Goal: Communication & Community: Answer question/provide support

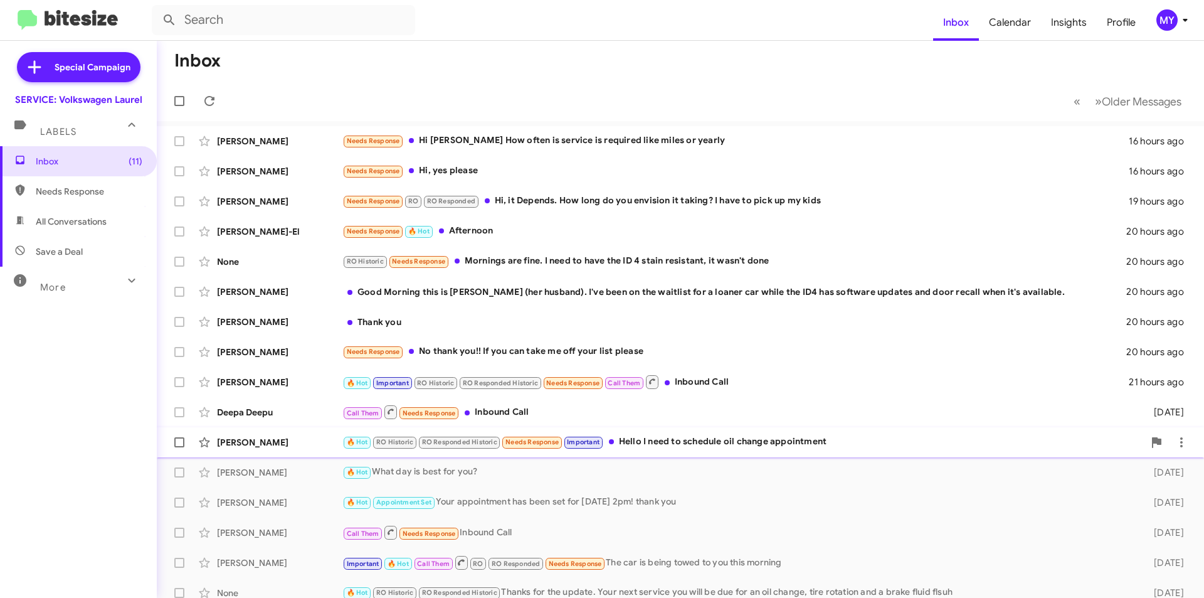
click at [698, 445] on div "🔥 Hot RO Historic RO Responded Historic Needs Response Important Hello I need t…" at bounding box center [743, 442] width 802 height 14
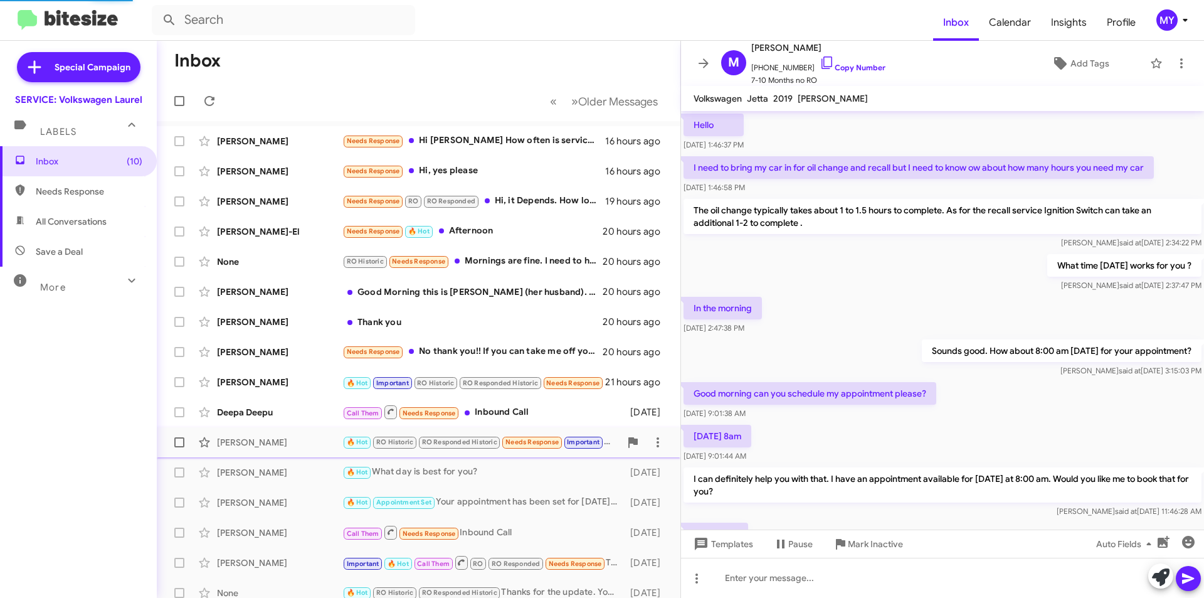
scroll to position [509, 0]
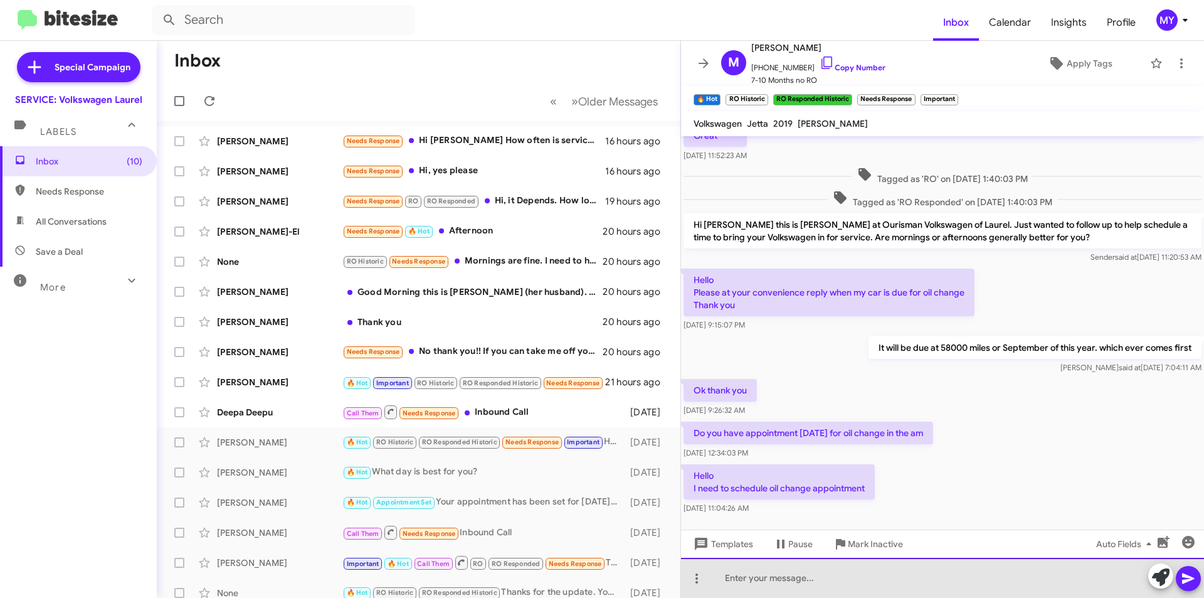
click at [765, 578] on div at bounding box center [942, 578] width 523 height 40
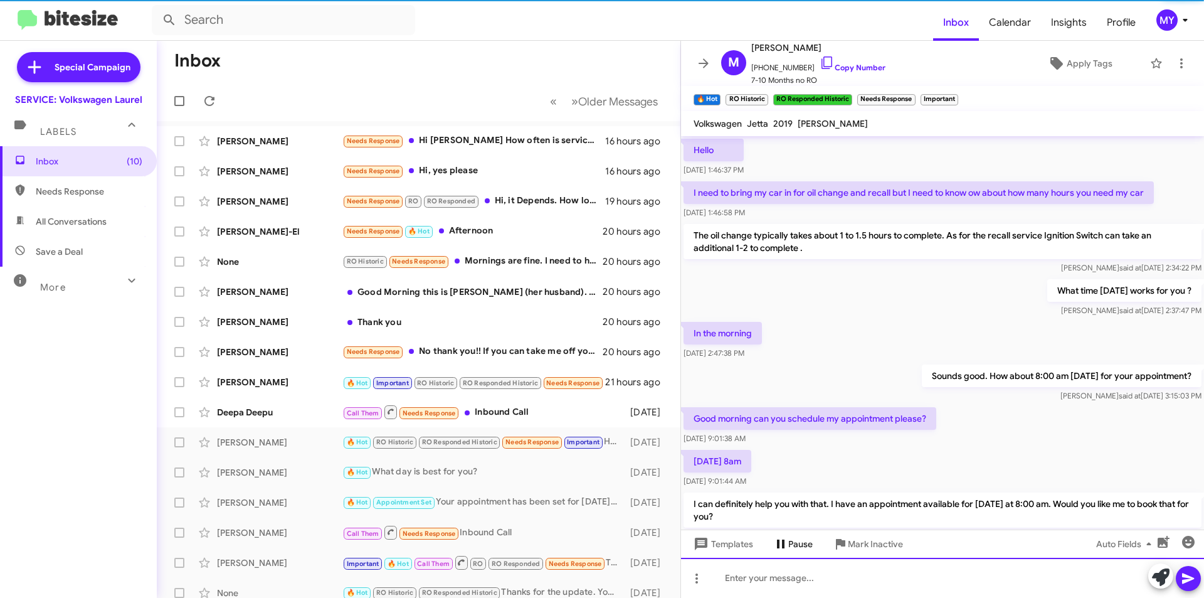
scroll to position [63, 0]
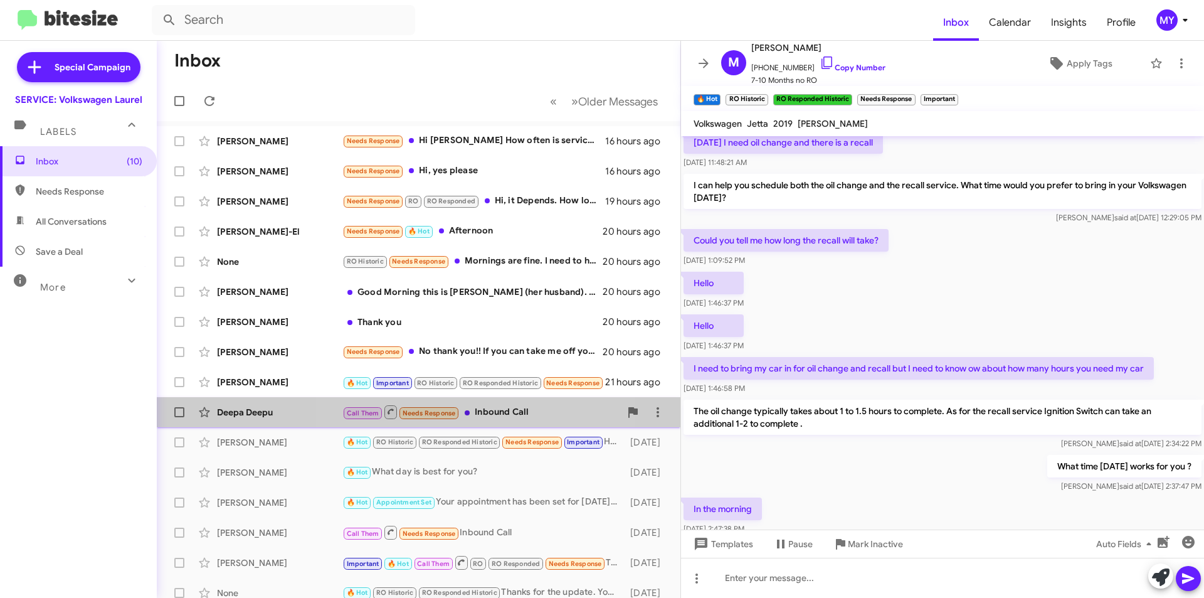
click at [484, 413] on div "Call Them Needs Response Inbound Call" at bounding box center [481, 412] width 278 height 16
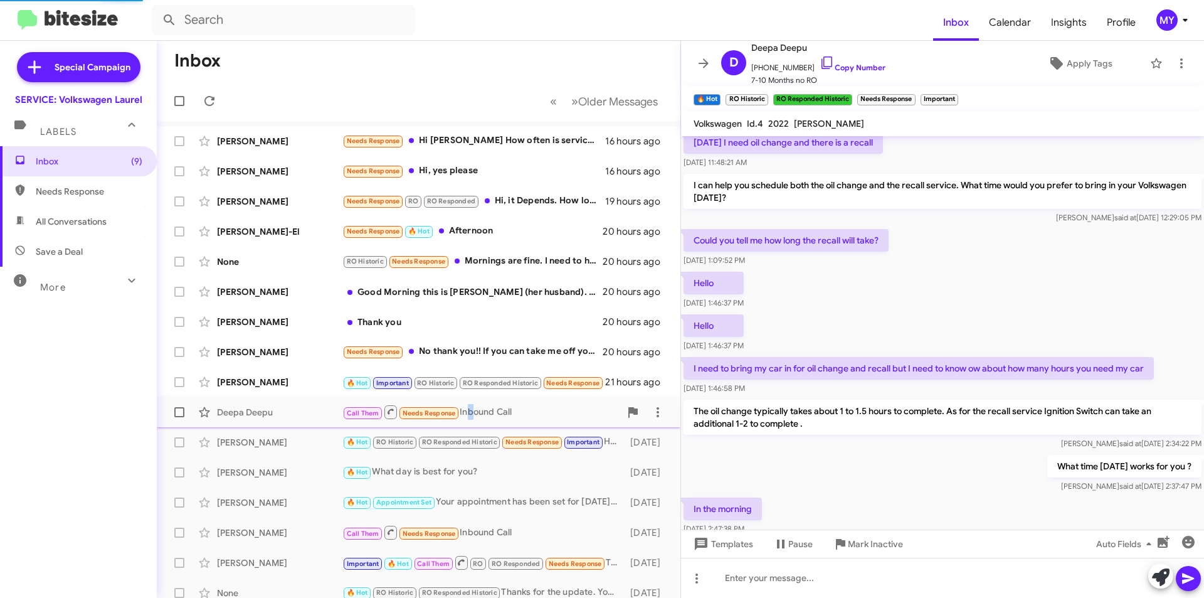
scroll to position [332, 0]
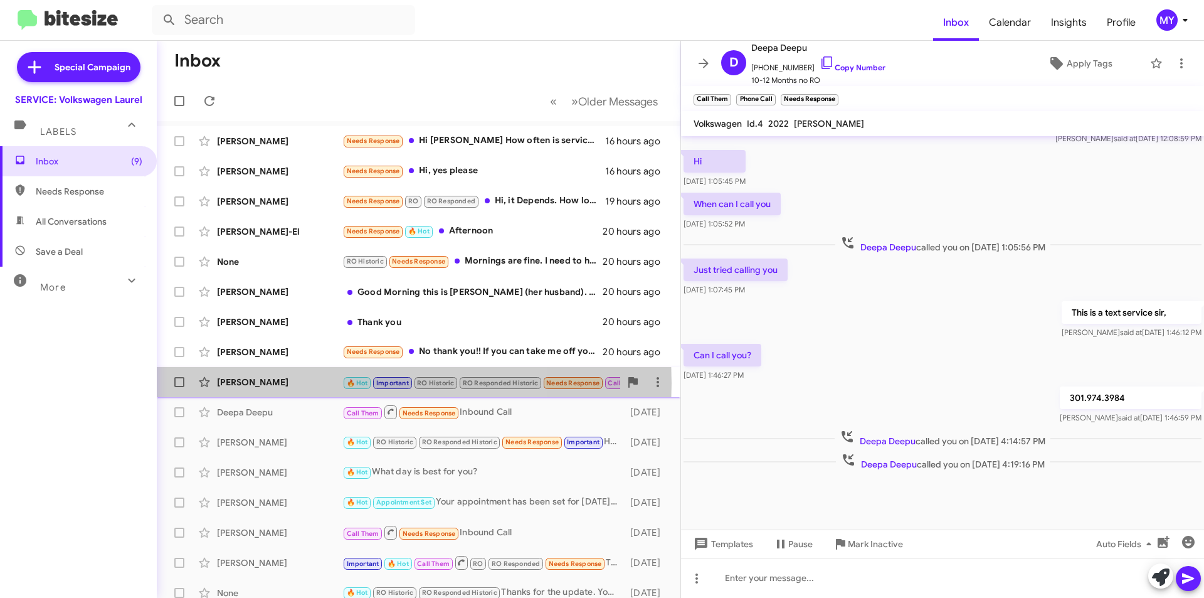
click at [290, 383] on div "[PERSON_NAME]" at bounding box center [279, 382] width 125 height 13
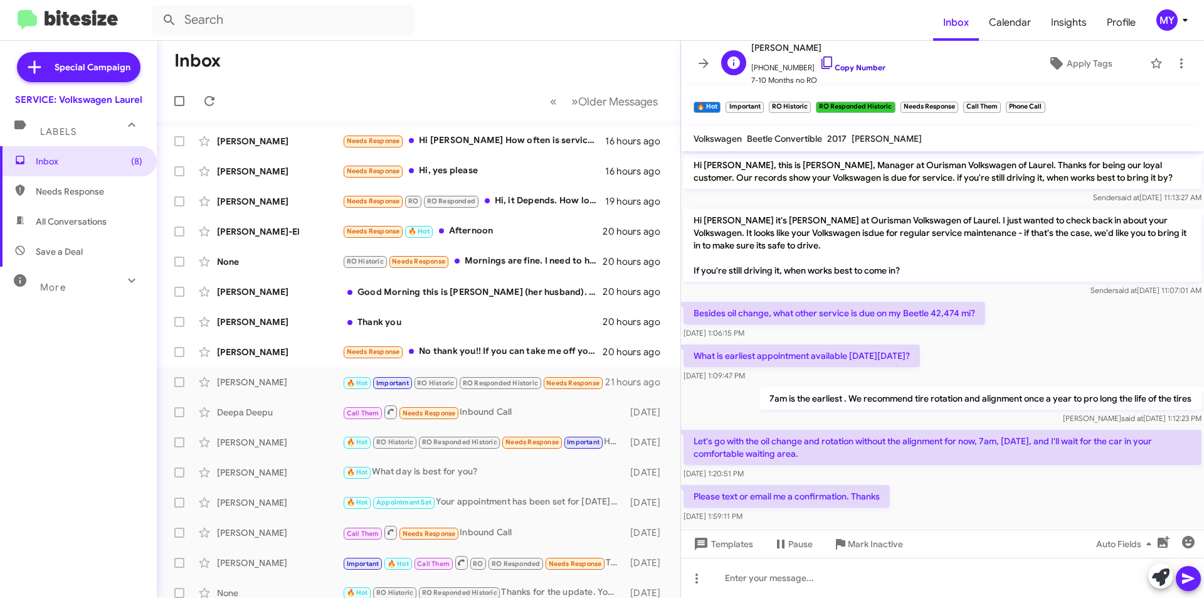
click at [845, 67] on link "Copy Number" at bounding box center [853, 67] width 66 height 9
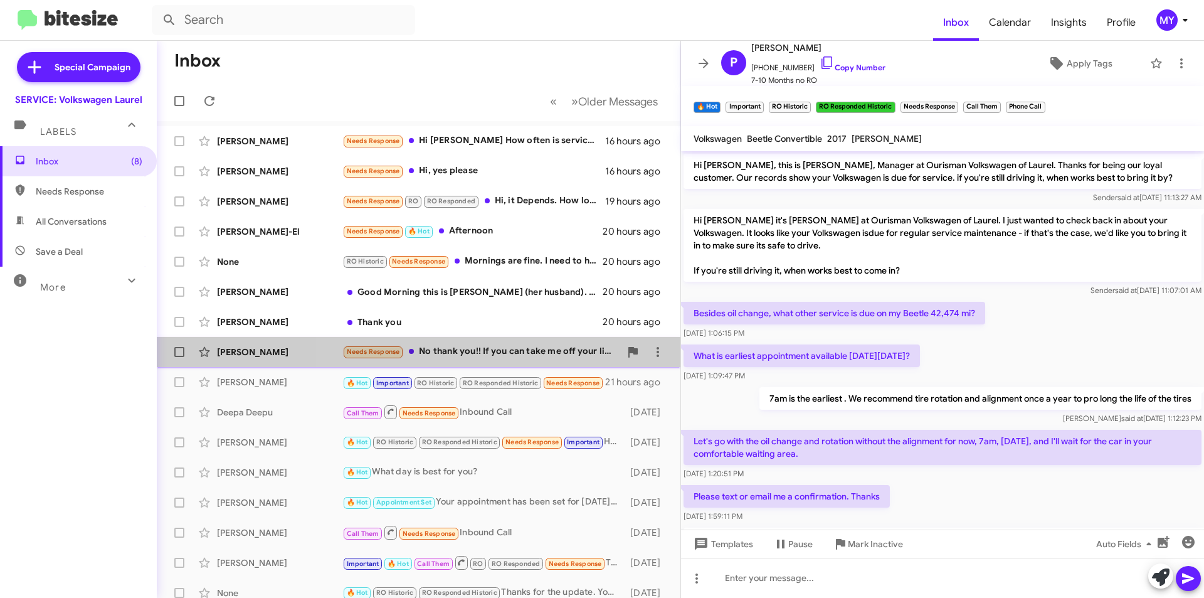
click at [517, 350] on div "Needs Response No thank you!! If you can take me off your list please" at bounding box center [481, 351] width 278 height 14
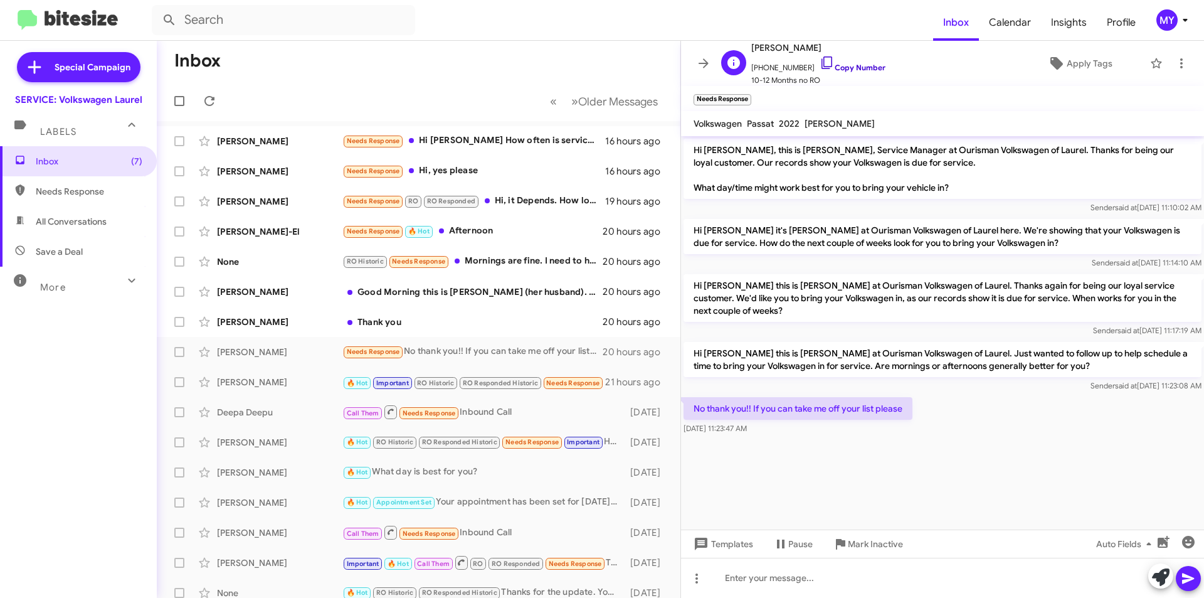
click at [849, 70] on link "Copy Number" at bounding box center [853, 67] width 66 height 9
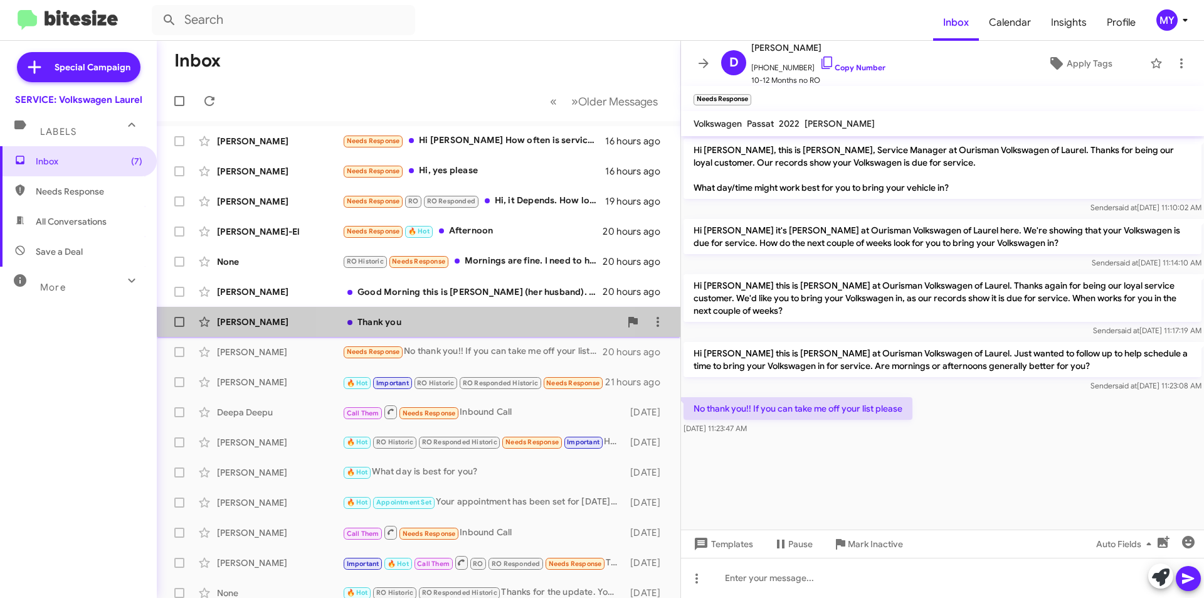
click at [470, 315] on div "Thank you" at bounding box center [481, 321] width 278 height 13
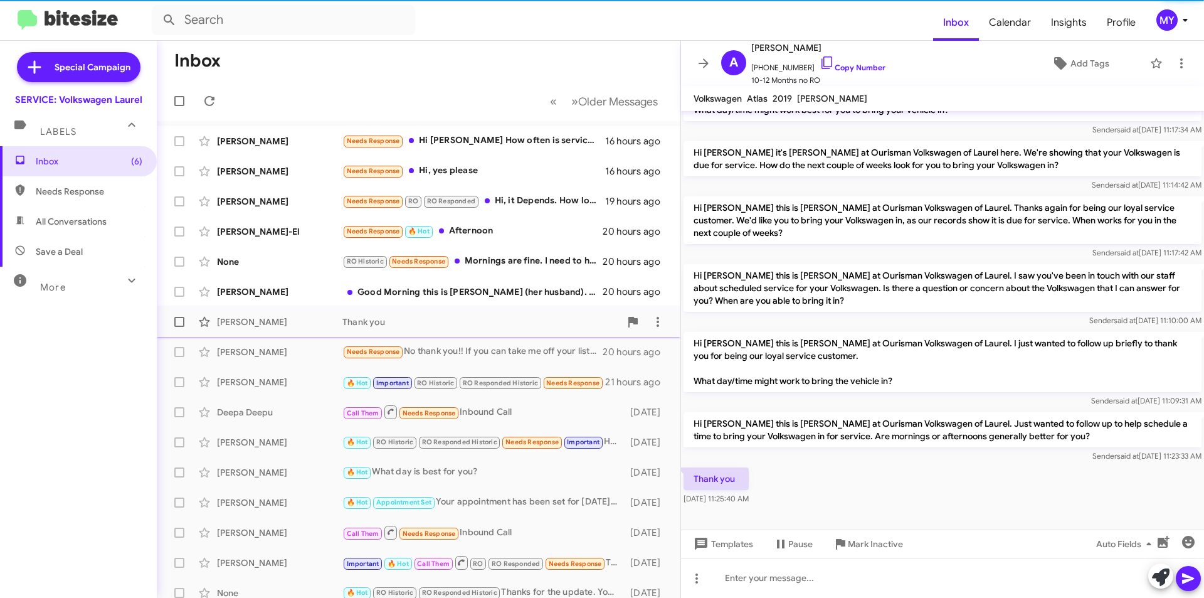
scroll to position [53, 0]
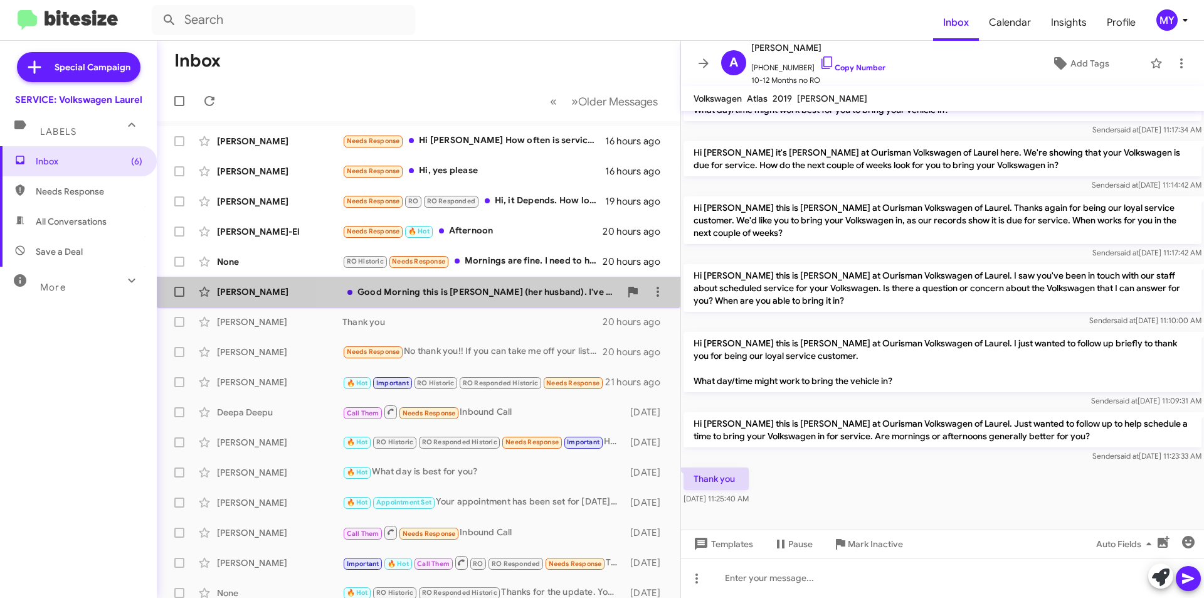
click at [503, 288] on div "Good Morning this is [PERSON_NAME] (her husband). I've been on the waitlist for…" at bounding box center [481, 291] width 278 height 13
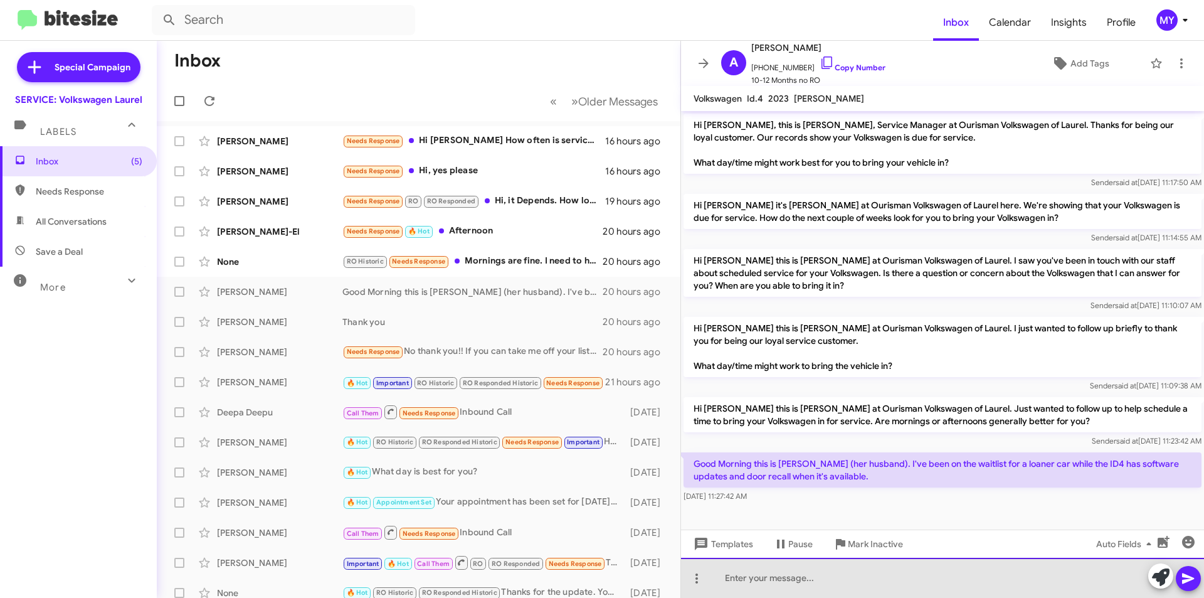
click at [773, 576] on div at bounding box center [942, 578] width 523 height 40
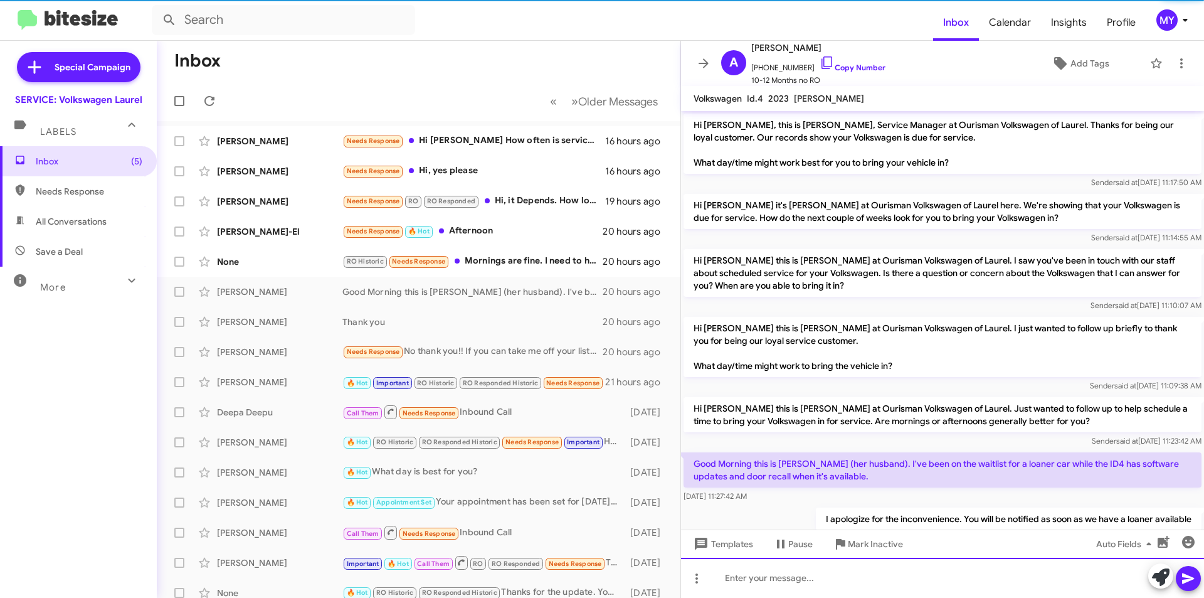
scroll to position [40, 0]
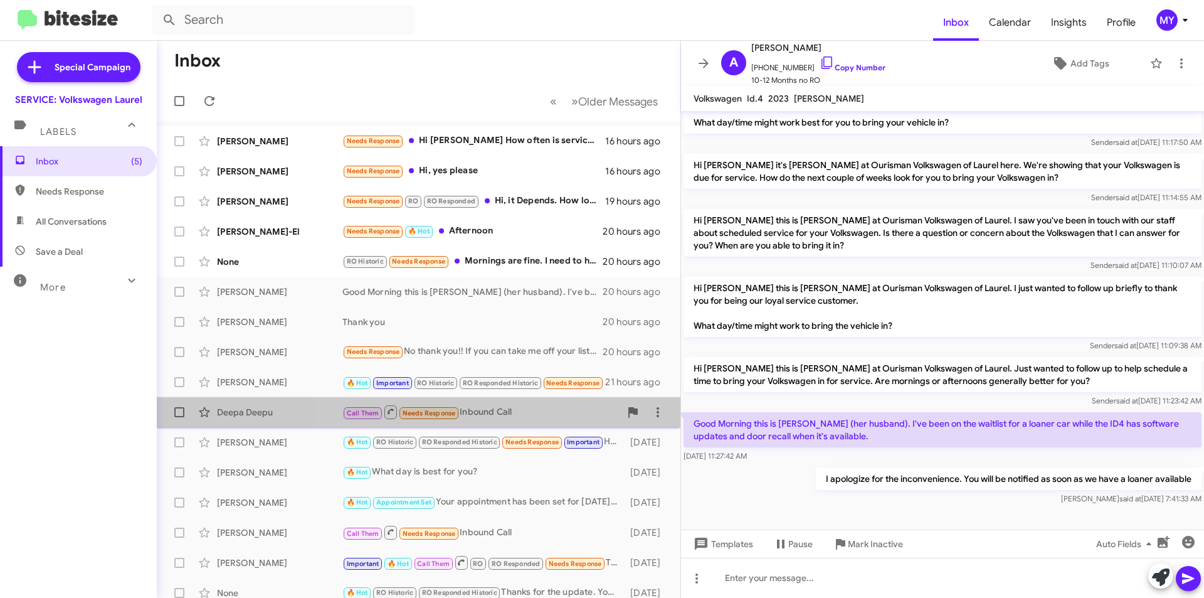
click at [539, 417] on div "Call Them Needs Response Inbound Call" at bounding box center [481, 412] width 278 height 16
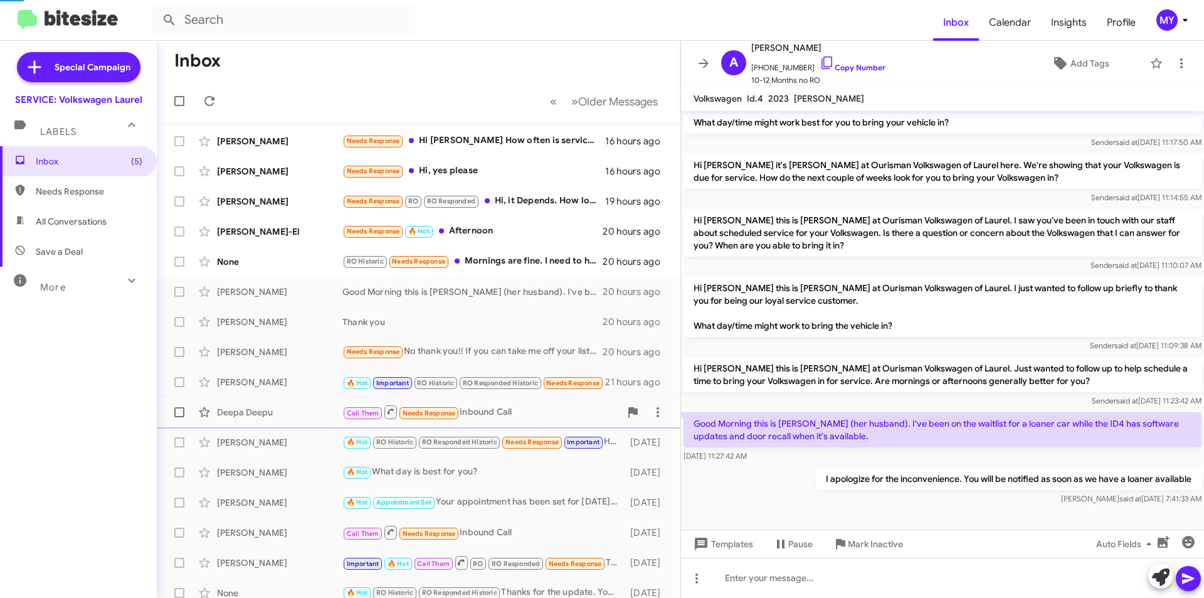
scroll to position [307, 0]
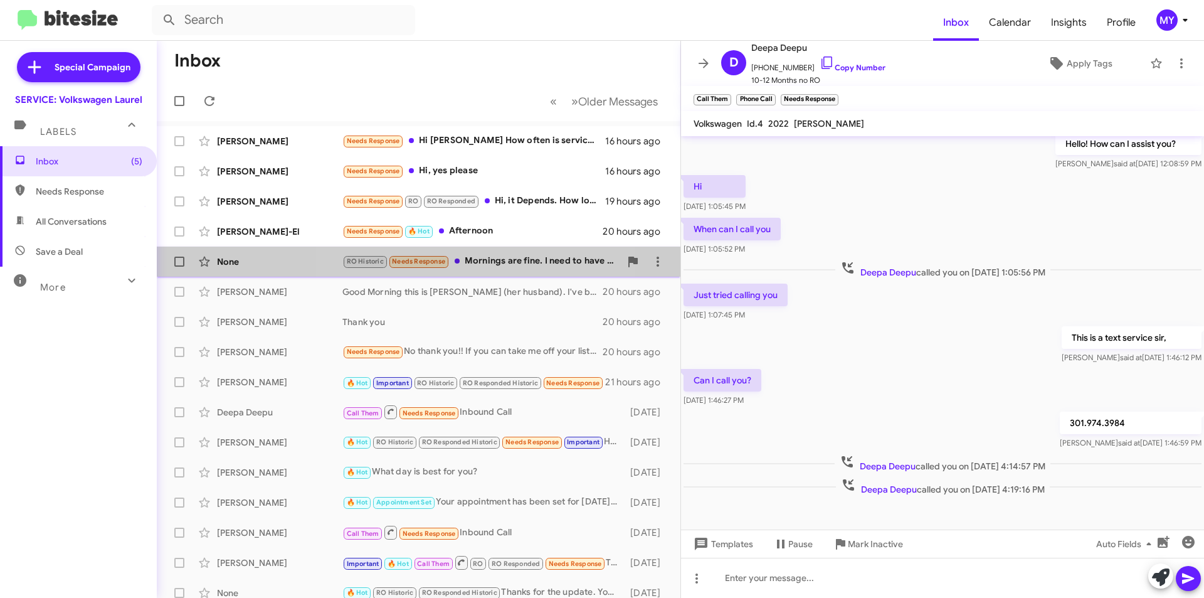
click at [459, 262] on span at bounding box center [457, 260] width 5 height 5
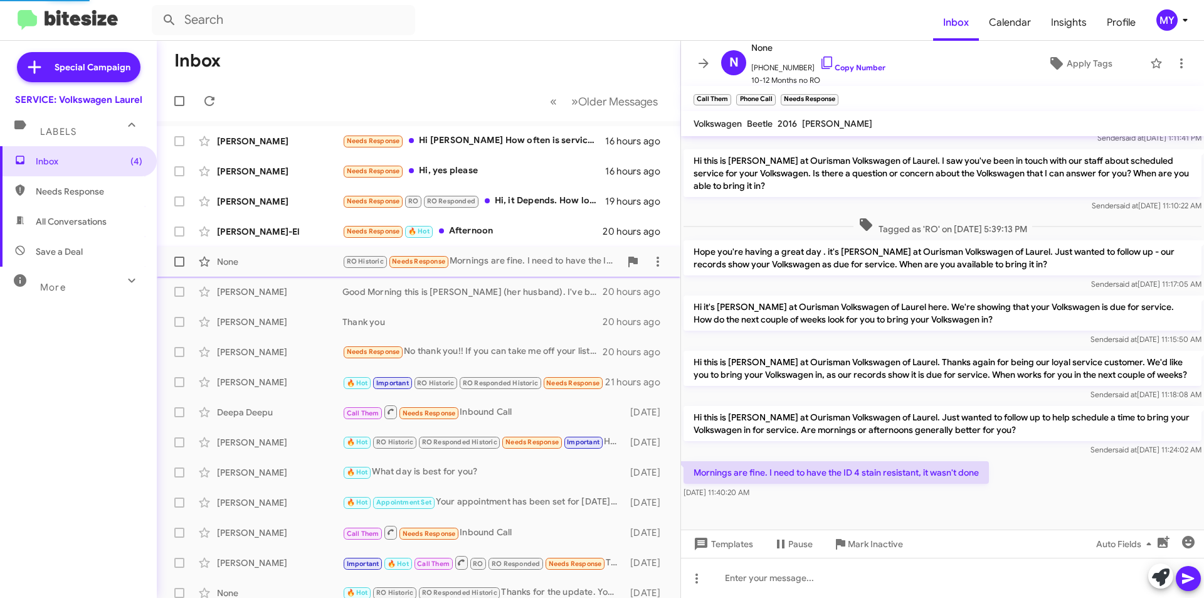
scroll to position [125, 0]
click at [845, 67] on link "Copy Number" at bounding box center [853, 67] width 66 height 9
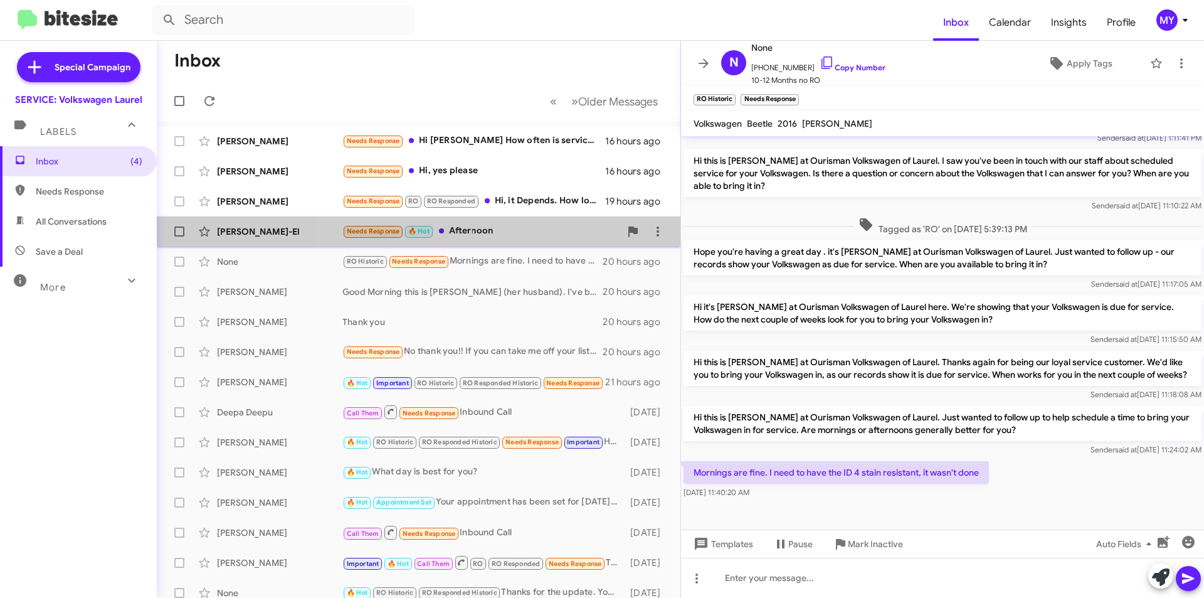
click at [504, 225] on div "Needs Response 🔥 Hot Afternoon" at bounding box center [481, 231] width 278 height 14
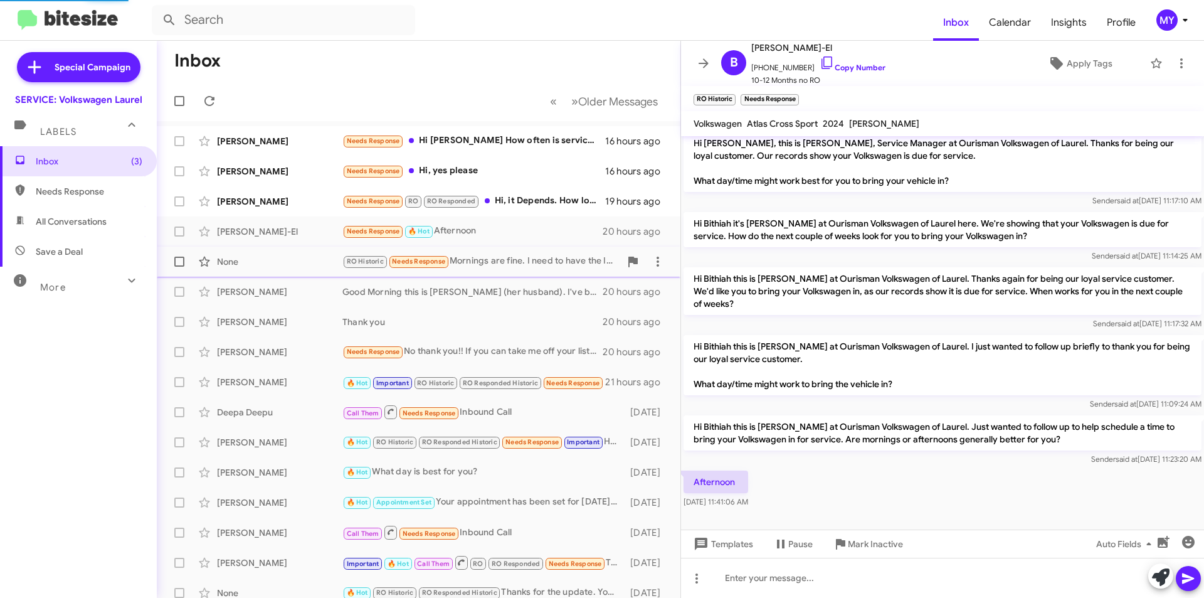
scroll to position [7, 0]
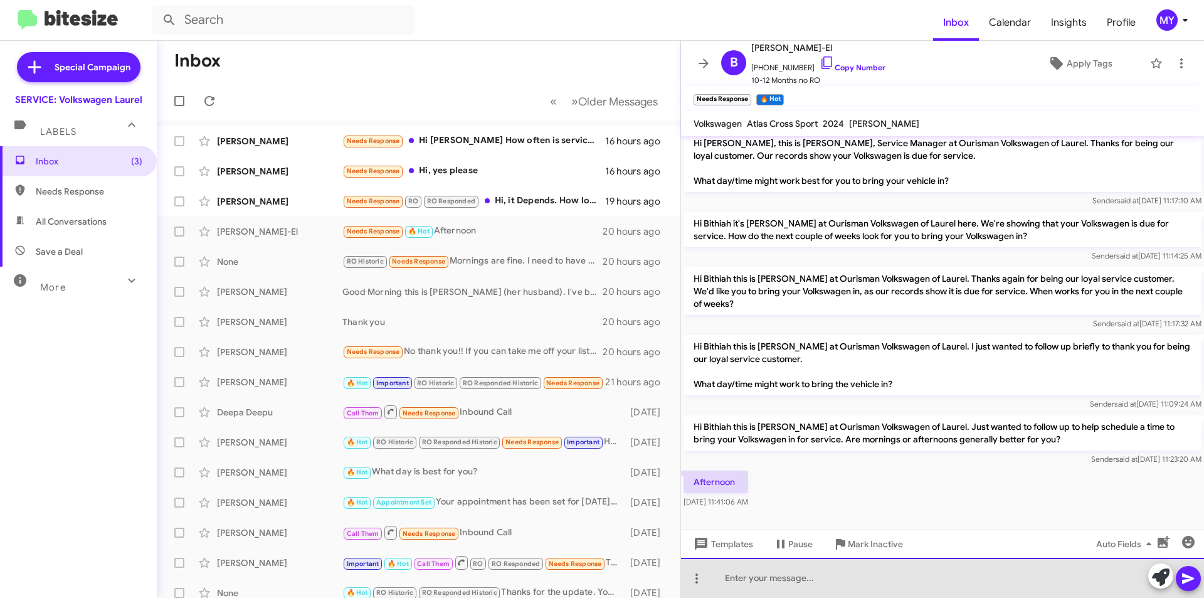
click at [775, 574] on div at bounding box center [942, 578] width 523 height 40
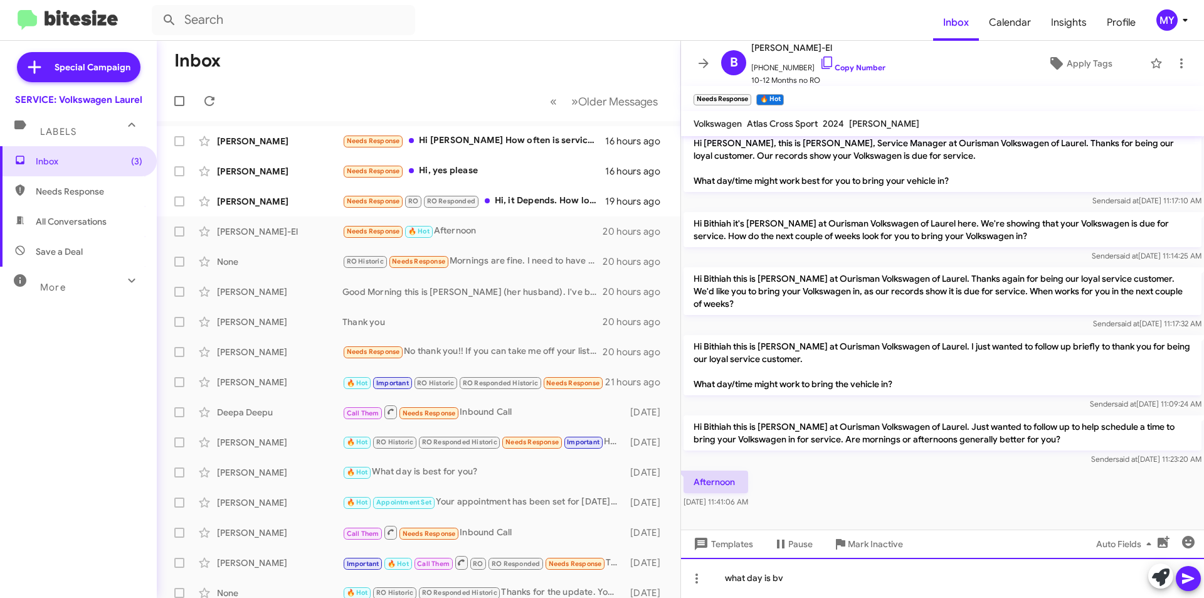
click at [821, 581] on div "what day is bv" at bounding box center [942, 578] width 523 height 40
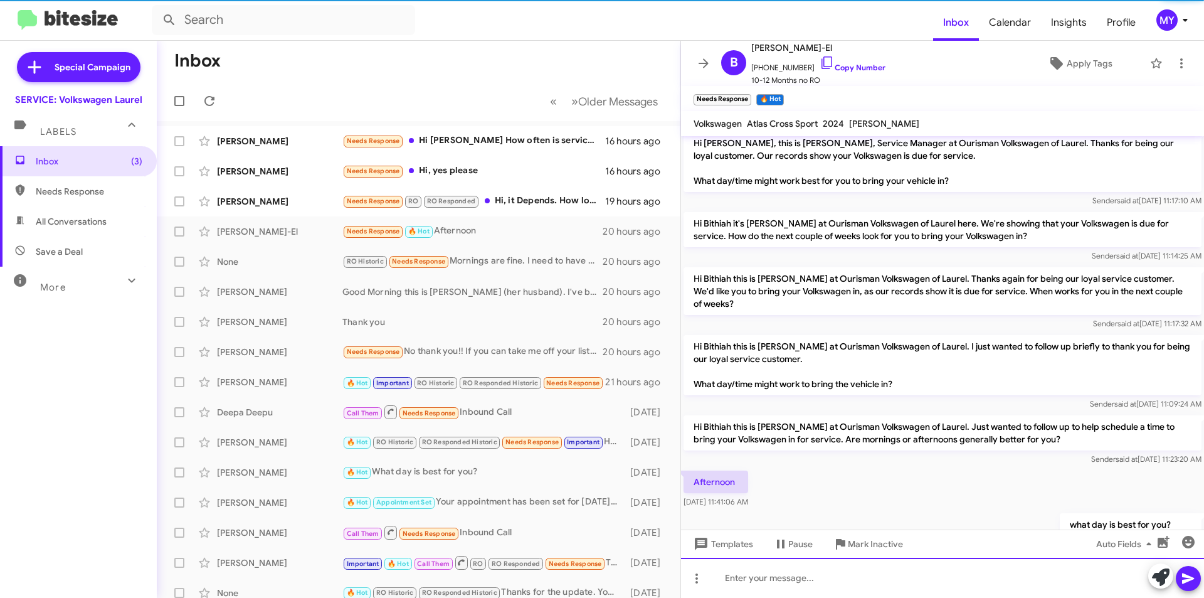
scroll to position [53, 0]
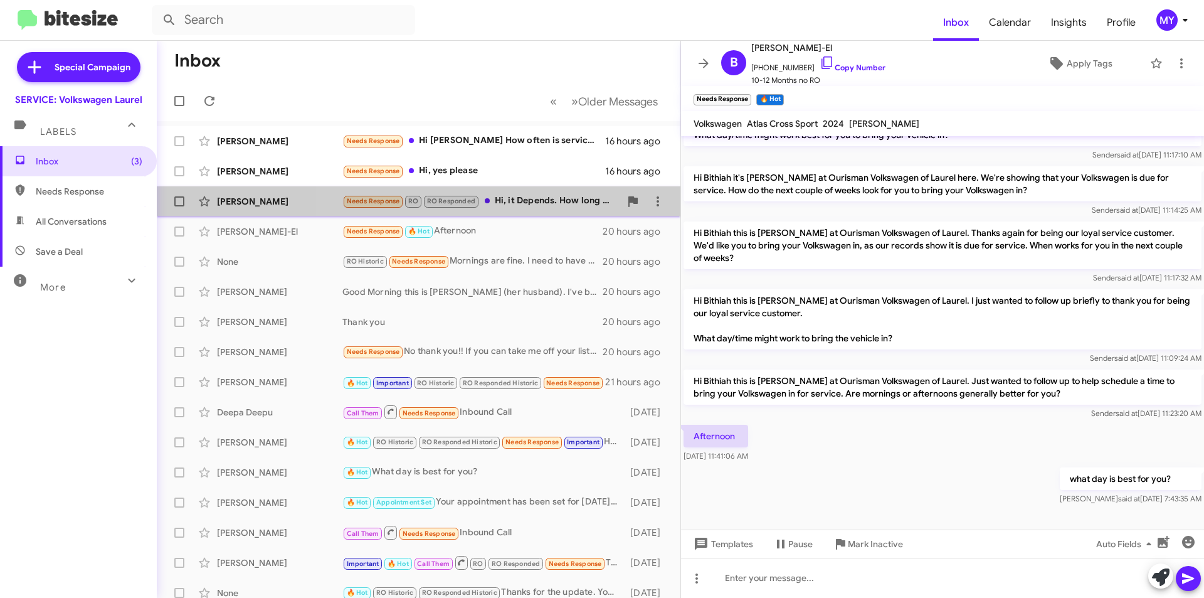
click at [544, 204] on div "Needs Response RO RO Responded Hi, it Depends. How long do you envision it taki…" at bounding box center [481, 201] width 278 height 14
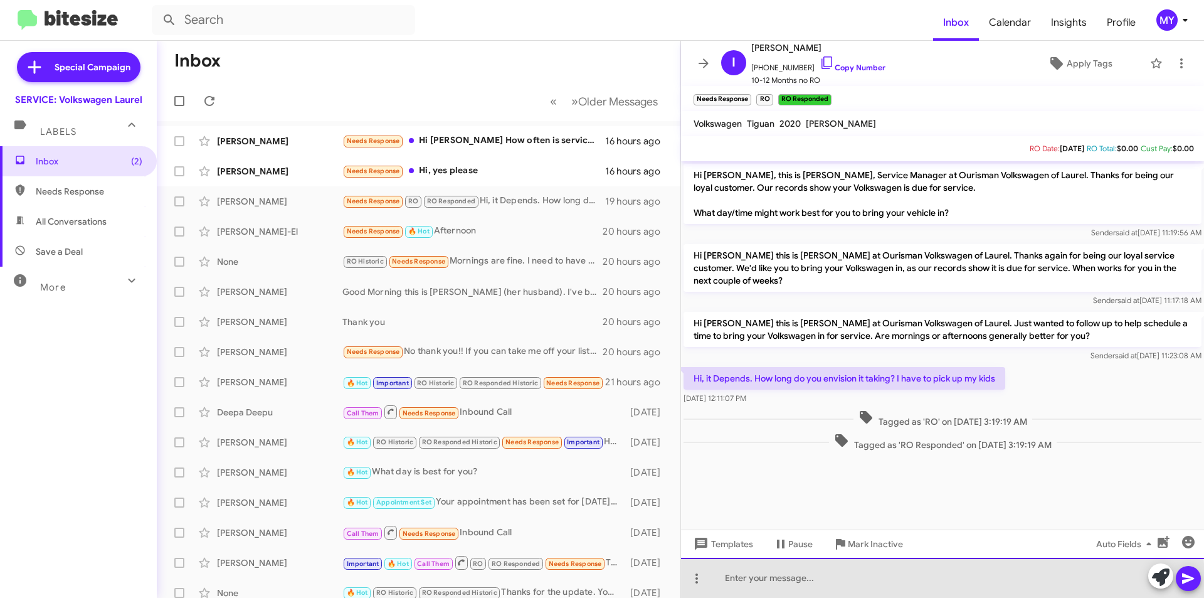
click at [796, 585] on div at bounding box center [942, 578] width 523 height 40
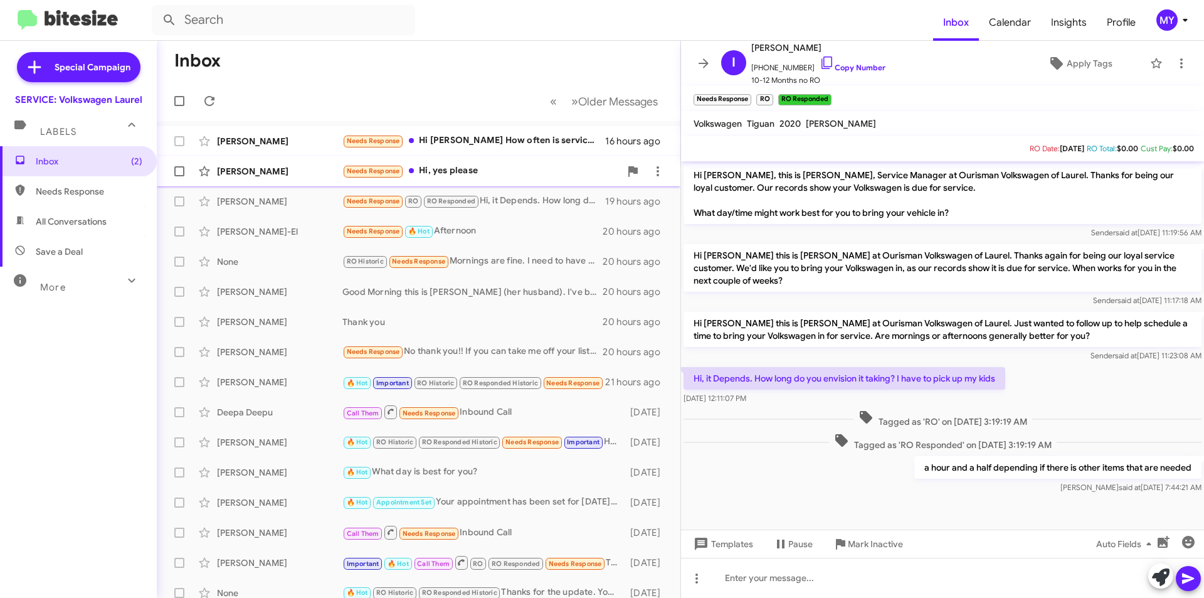
click at [497, 167] on div "Needs Response Hi, yes please" at bounding box center [481, 171] width 278 height 14
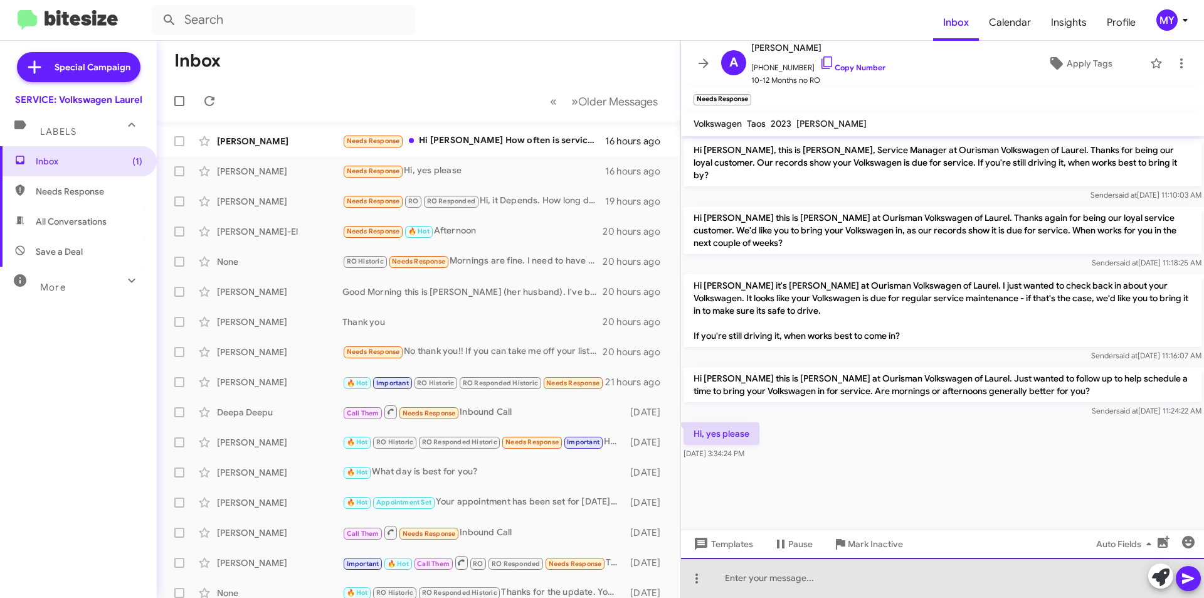
click at [791, 590] on div at bounding box center [942, 578] width 523 height 40
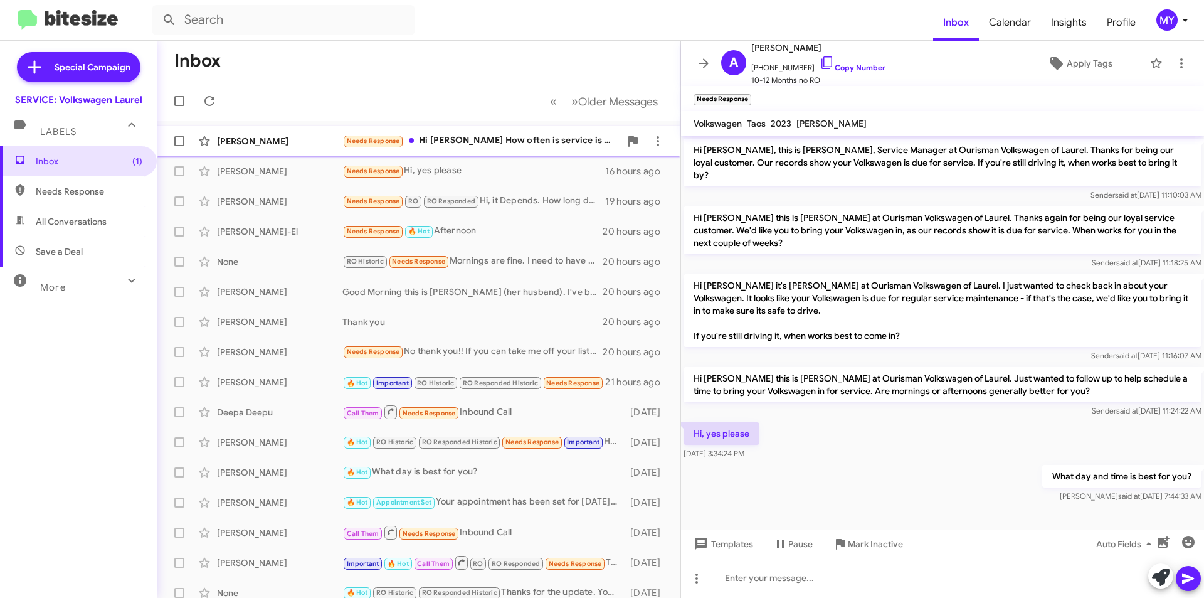
click at [471, 142] on div "Needs Response Hi [PERSON_NAME] How often is service is required like miles or …" at bounding box center [481, 141] width 278 height 14
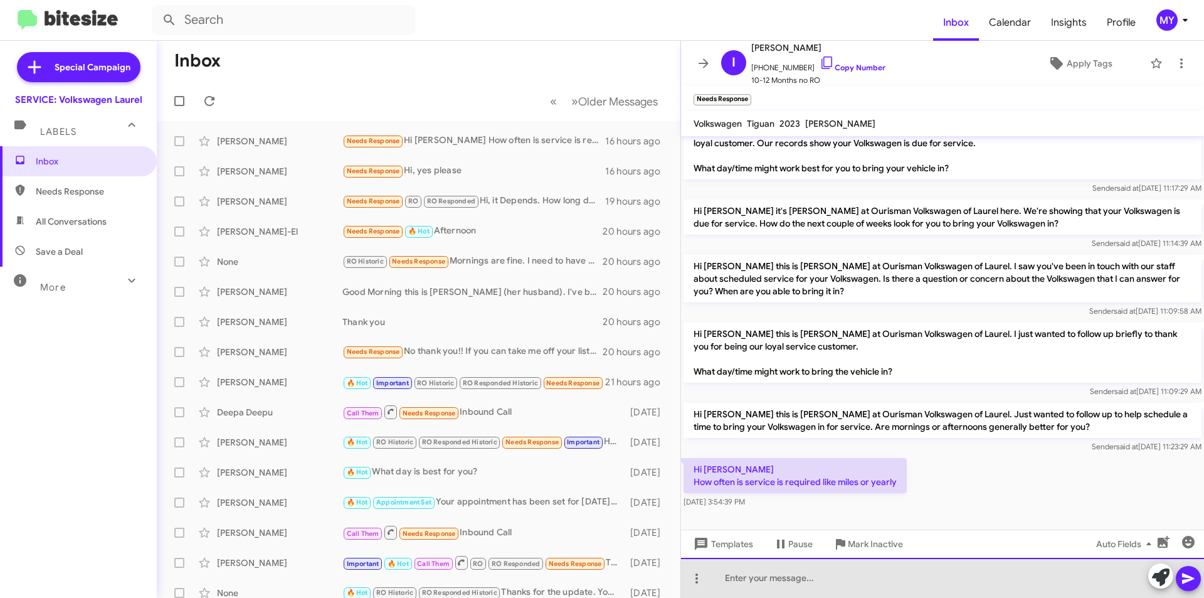
click at [793, 573] on div at bounding box center [942, 578] width 523 height 40
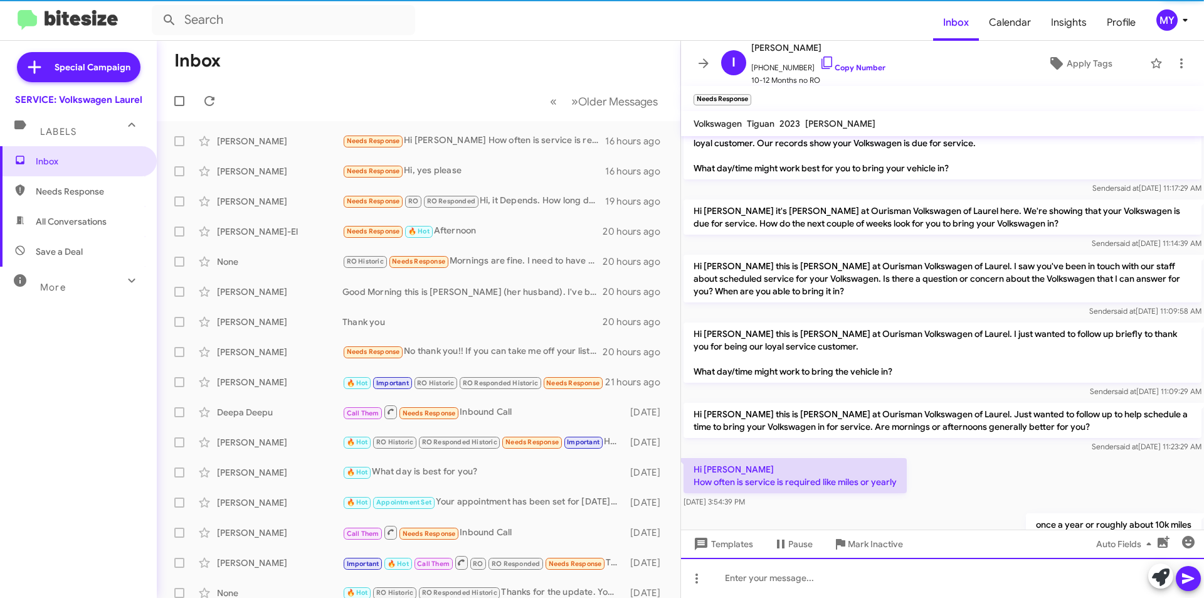
scroll to position [65, 0]
